Goal: Book appointment/travel/reservation

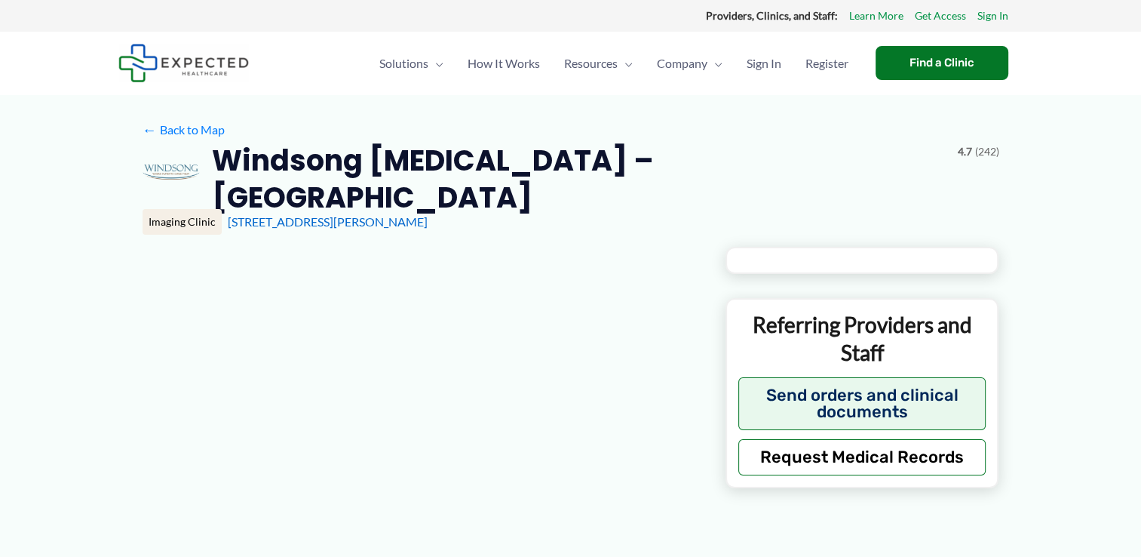
type input "**********"
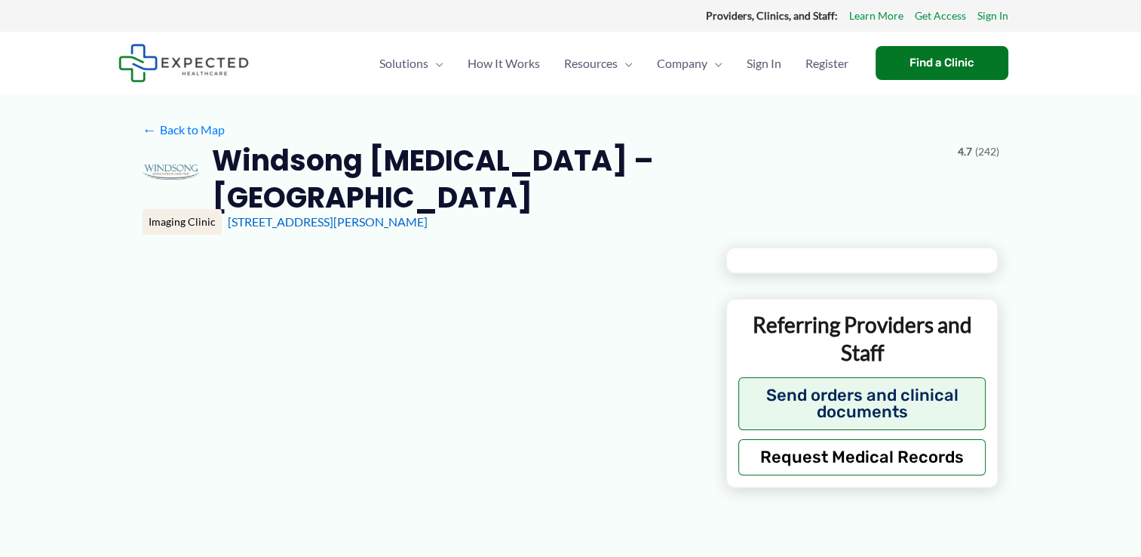
type input "**********"
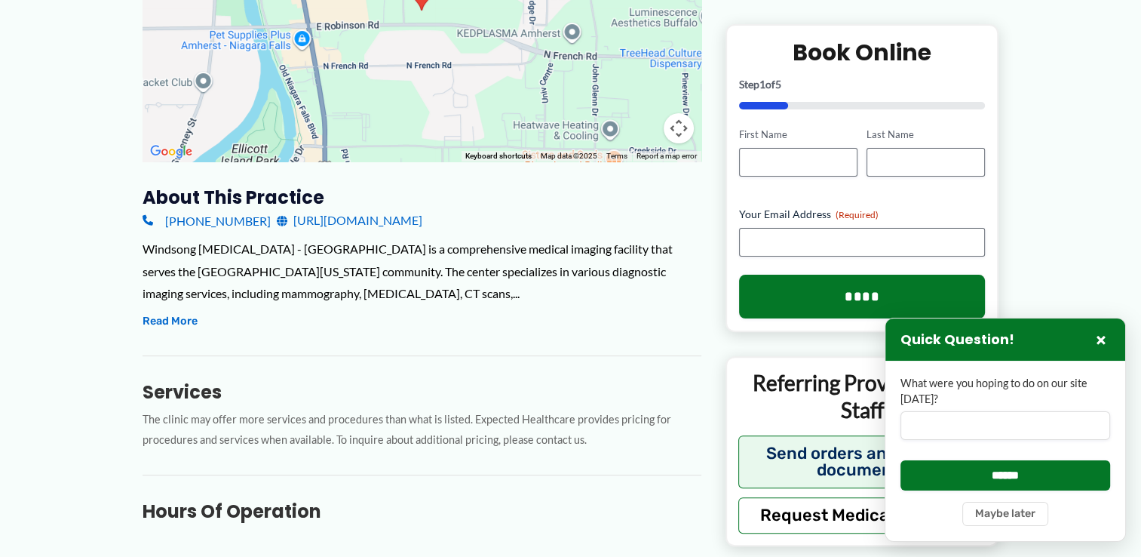
scroll to position [344, 0]
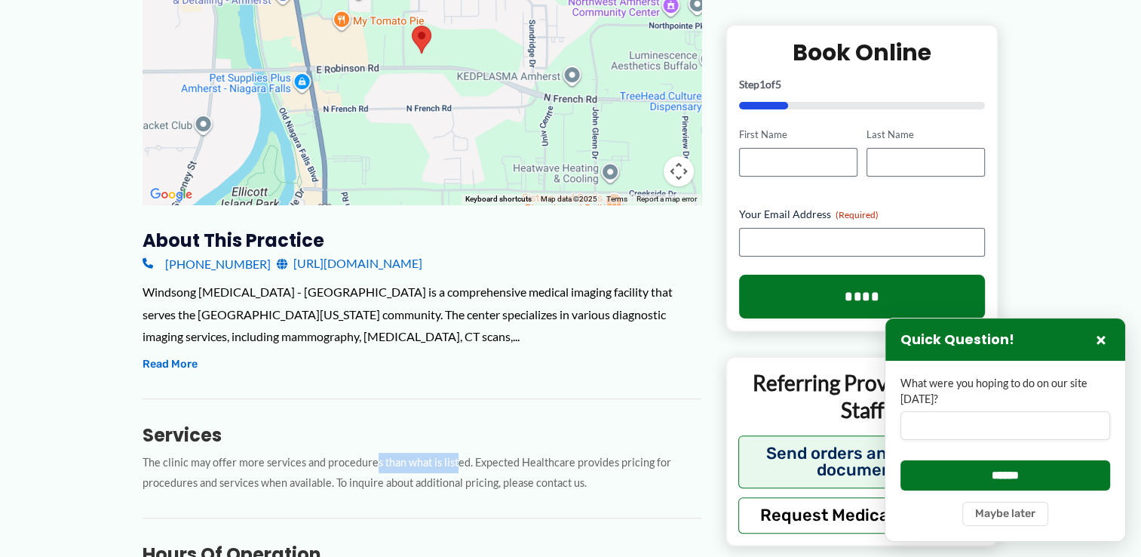
drag, startPoint x: 442, startPoint y: 460, endPoint x: 359, endPoint y: 412, distance: 96.0
click at [363, 422] on div "Services The clinic may offer more services and procedures than what is listed.…" at bounding box center [422, 445] width 559 height 95
drag, startPoint x: 1099, startPoint y: 338, endPoint x: 1009, endPoint y: 519, distance: 202.4
click at [1009, 519] on button "Maybe later" at bounding box center [1006, 514] width 86 height 24
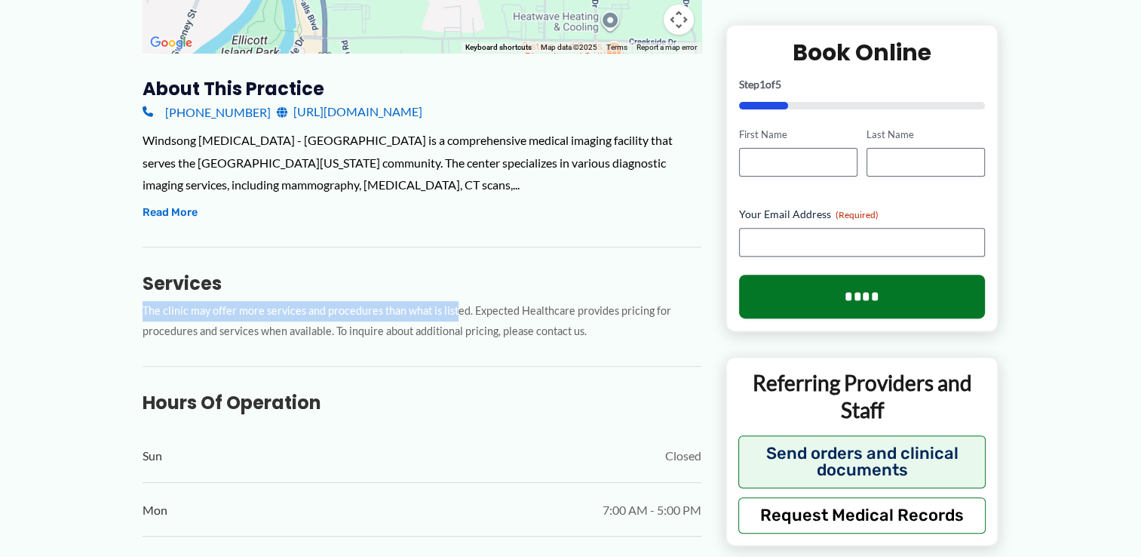
scroll to position [495, 0]
click at [451, 305] on p "The clinic may offer more services and procedures than what is listed. Expected…" at bounding box center [422, 322] width 559 height 41
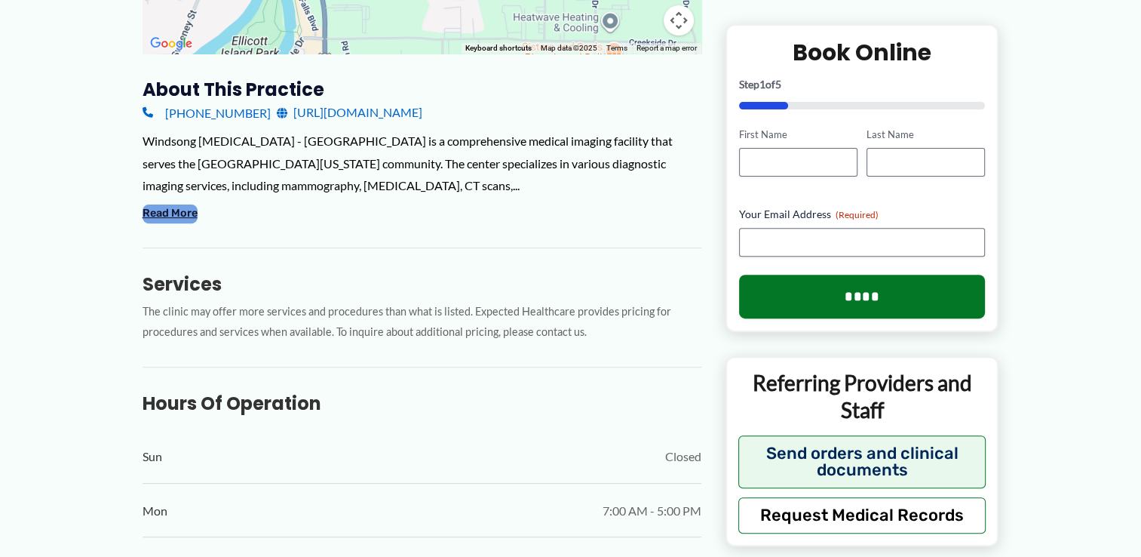
click at [159, 204] on button "Read More" at bounding box center [170, 213] width 55 height 18
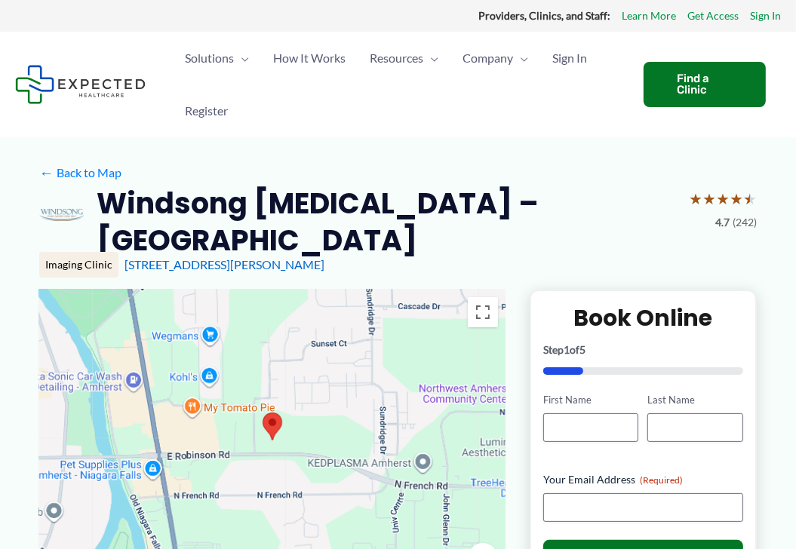
scroll to position [0, 0]
click at [698, 78] on div "Find a Clinic" at bounding box center [705, 84] width 122 height 45
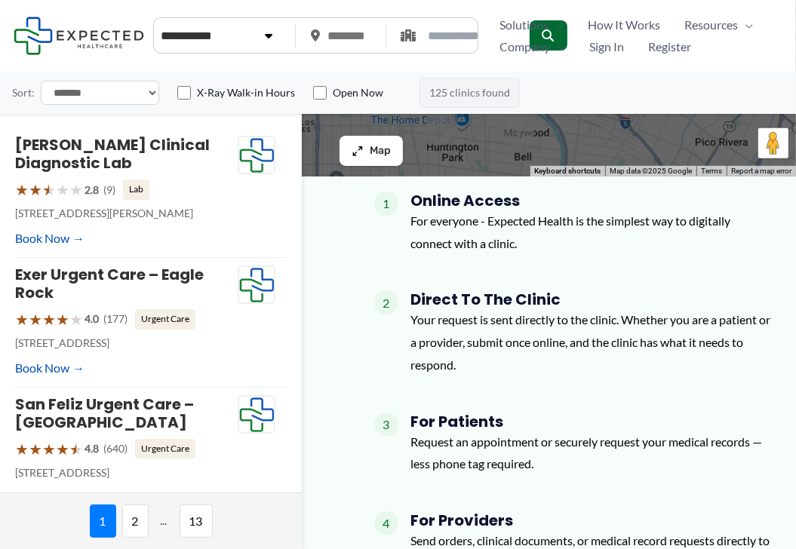
scroll to position [377, 0]
